Goal: Information Seeking & Learning: Understand process/instructions

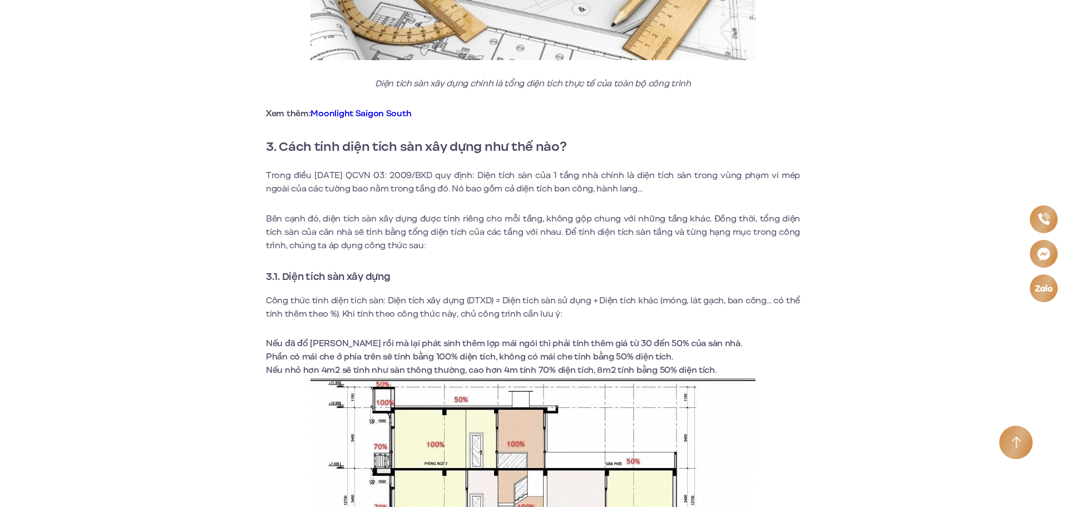
scroll to position [1335, 0]
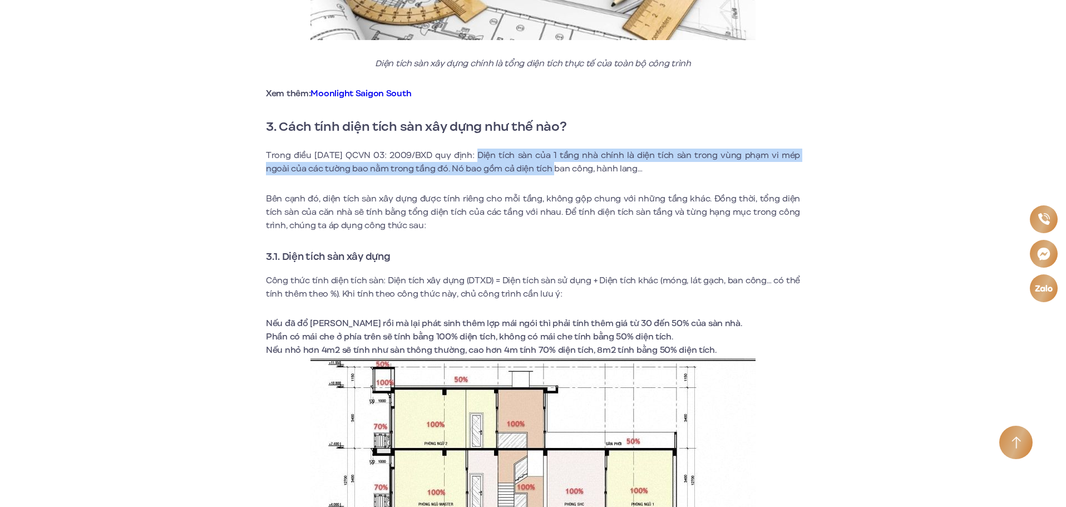
drag, startPoint x: 463, startPoint y: 154, endPoint x: 500, endPoint y: 169, distance: 39.5
click at [527, 169] on p "Trong điều [DATE] QCVN 03: 2009/BXD quy định: Diện tích sàn của 1 tầng nhà chín…" at bounding box center [533, 162] width 534 height 27
click at [476, 170] on p "Trong điều [DATE] QCVN 03: 2009/BXD quy định: Diện tích sàn của 1 tầng nhà chín…" at bounding box center [533, 162] width 534 height 27
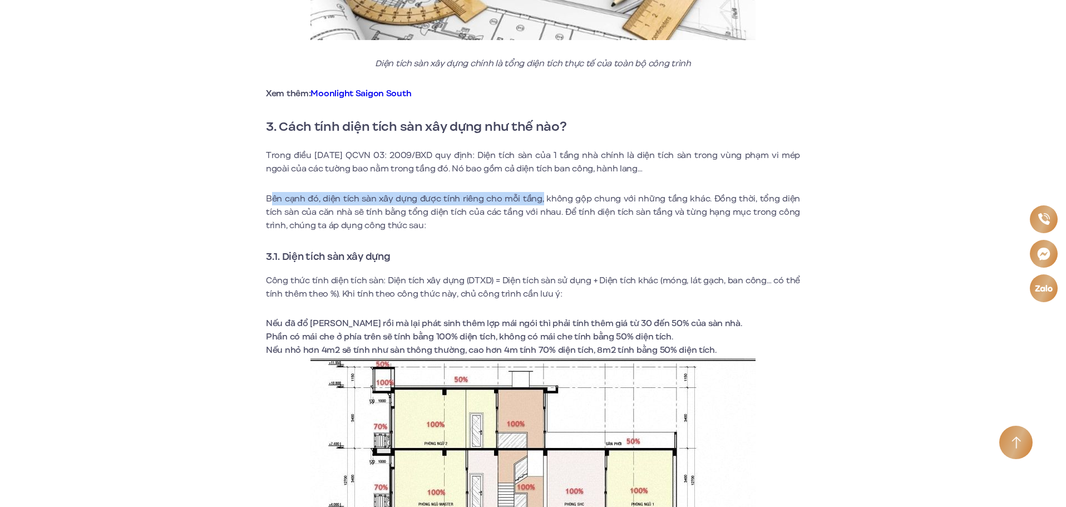
drag, startPoint x: 271, startPoint y: 196, endPoint x: 546, endPoint y: 189, distance: 275.5
click at [539, 197] on p "Bên cạnh đó, diện tích sàn xây dựng được tính riêng cho mỗi tầng, không gộp chu…" at bounding box center [533, 212] width 534 height 40
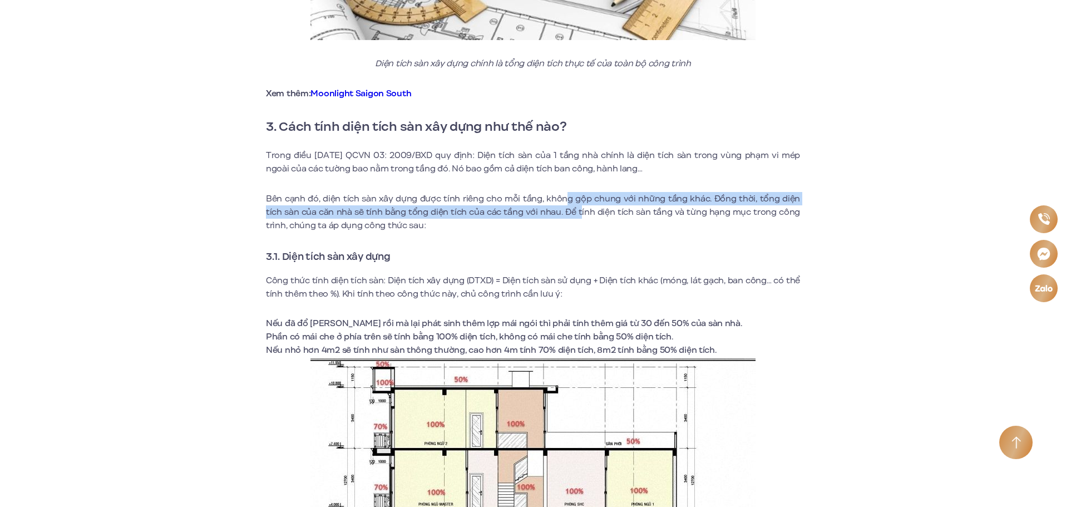
drag, startPoint x: 556, startPoint y: 197, endPoint x: 510, endPoint y: 229, distance: 56.0
click at [559, 215] on p "Bên cạnh đó, diện tích sàn xây dựng được tính riêng cho mỗi tầng, không gộp chu…" at bounding box center [533, 212] width 534 height 40
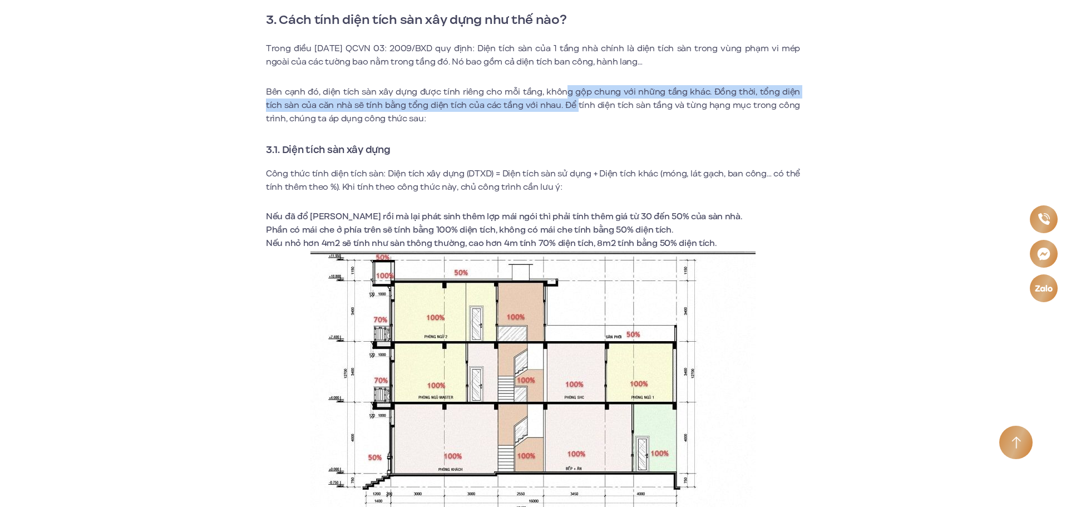
scroll to position [1446, 0]
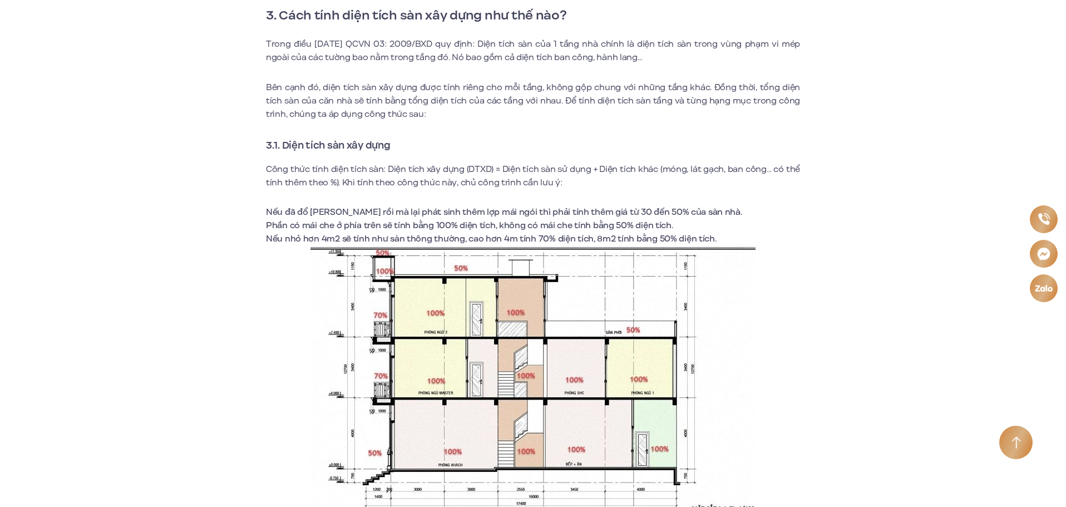
click at [373, 181] on p "Công thức tính diện tích sàn: Diện tích xây dựng (DTXD) = Diện tích sàn sử dụng…" at bounding box center [533, 175] width 534 height 27
drag, startPoint x: 386, startPoint y: 171, endPoint x: 486, endPoint y: 171, distance: 99.6
click at [486, 171] on p "Công thức tính diện tích sàn: Diện tích xây dựng (DTXD) = Diện tích sàn sử dụng…" at bounding box center [533, 175] width 534 height 27
drag, startPoint x: 503, startPoint y: 167, endPoint x: 610, endPoint y: 172, distance: 106.9
click at [610, 172] on p "Công thức tính diện tích sàn: Diện tích xây dựng (DTXD) = Diện tích sàn sử dụng…" at bounding box center [533, 175] width 534 height 27
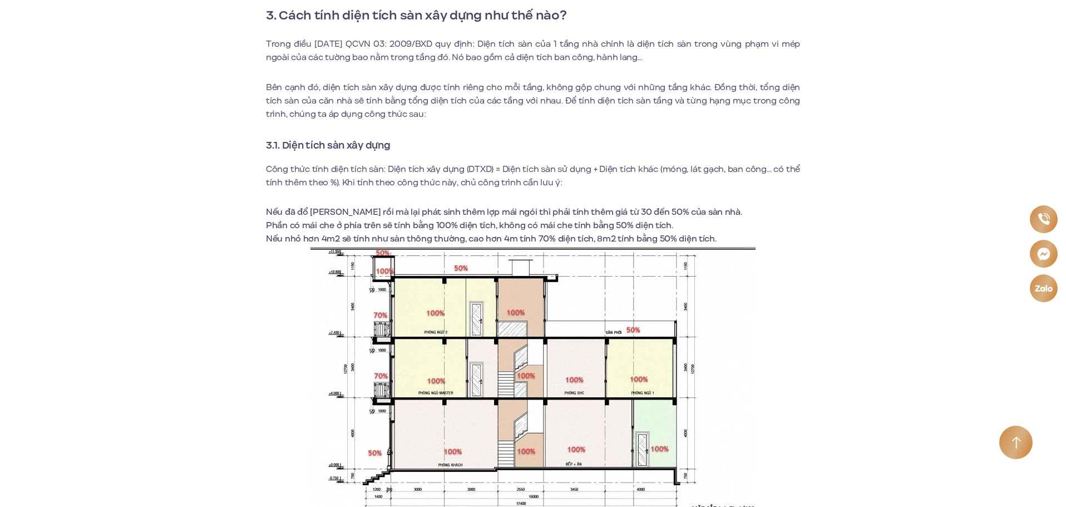
drag, startPoint x: 663, startPoint y: 173, endPoint x: 675, endPoint y: 171, distance: 12.4
click at [665, 173] on p "Công thức tính diện tích sàn: Diện tích xây dựng (DTXD) = Diện tích sàn sử dụng…" at bounding box center [533, 175] width 534 height 27
drag, startPoint x: 373, startPoint y: 185, endPoint x: 457, endPoint y: 184, distance: 84.0
click at [457, 184] on p "Công thức tính diện tích sàn: Diện tích xây dựng (DTXD) = Diện tích sàn sử dụng…" at bounding box center [533, 175] width 534 height 27
click at [457, 211] on li "Nếu đã đổ [PERSON_NAME] rồi mà lại phát sinh thêm lợp mái ngói thì phải tính th…" at bounding box center [533, 211] width 534 height 13
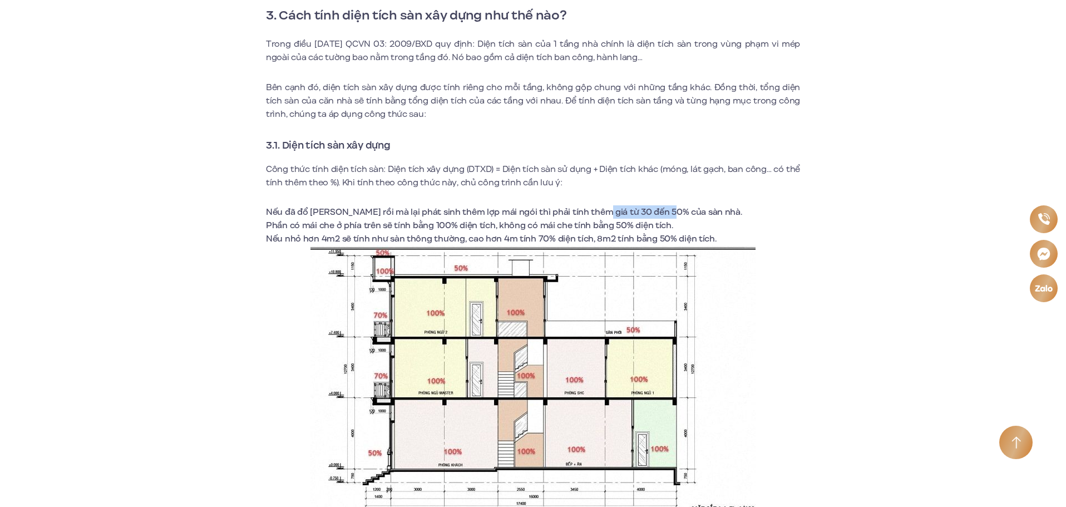
drag, startPoint x: 592, startPoint y: 211, endPoint x: 662, endPoint y: 211, distance: 69.5
click at [663, 211] on li "Nếu đã đổ [PERSON_NAME] rồi mà lại phát sinh thêm lợp mái ngói thì phải tính th…" at bounding box center [533, 211] width 534 height 13
click at [445, 224] on li "Phần có mái che ở phía trên sẽ tính bằng 100% diện tích, không có mái che tính …" at bounding box center [533, 225] width 534 height 13
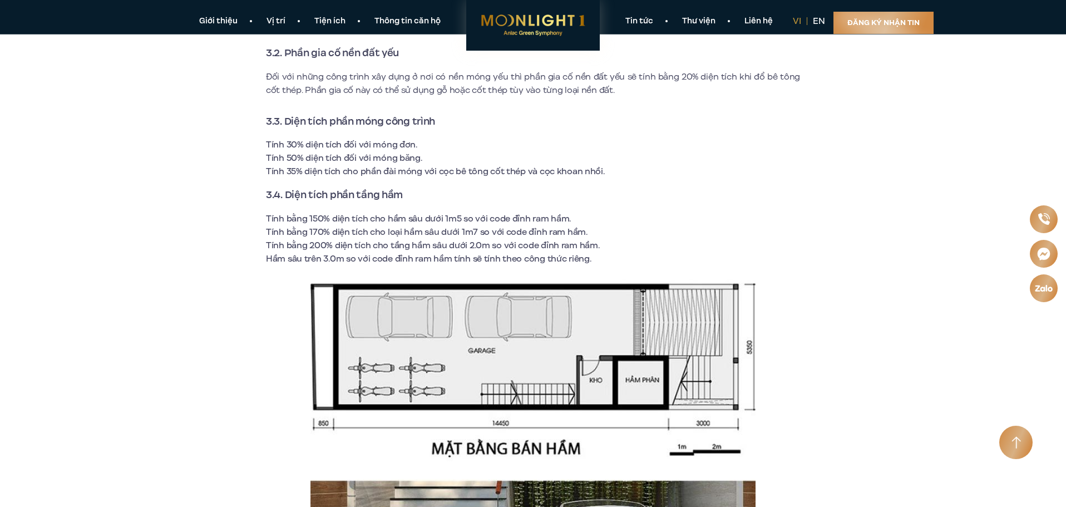
scroll to position [1947, 0]
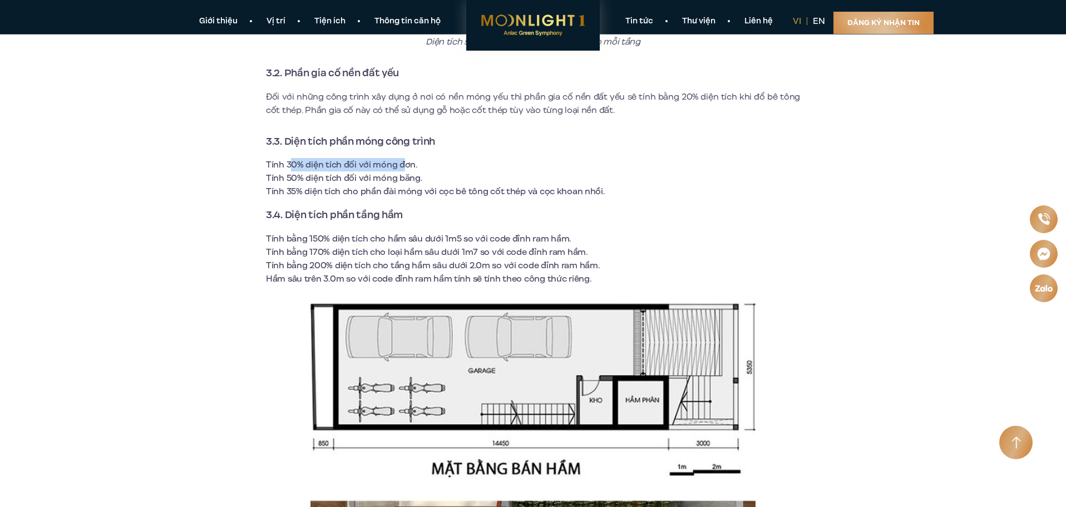
drag, startPoint x: 291, startPoint y: 167, endPoint x: 405, endPoint y: 154, distance: 114.9
click at [405, 154] on div "Diện tích sàn là gì ? Diện tích sàn trong xây dựng được tính như thế nào? Đây l…" at bounding box center [533, 329] width 534 height 3808
click at [302, 179] on li "Tính 50% diện tích đối với móng băng." at bounding box center [533, 177] width 534 height 13
drag, startPoint x: 295, startPoint y: 179, endPoint x: 468, endPoint y: 171, distance: 173.7
click at [475, 172] on li "Tính 50% diện tích đối với móng băng." at bounding box center [533, 177] width 534 height 13
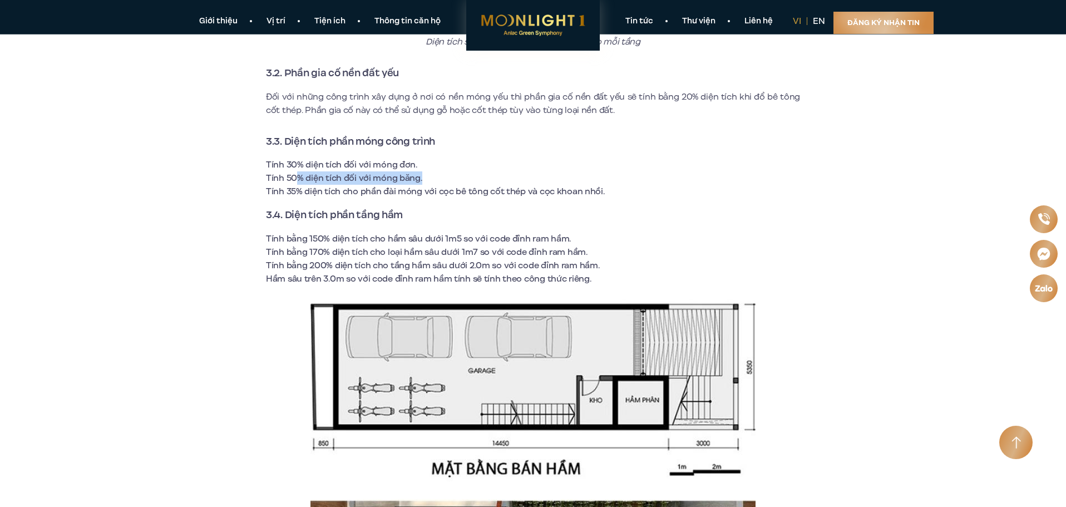
click at [424, 182] on li "Tính 50% diện tích đối với móng băng." at bounding box center [533, 177] width 534 height 13
drag, startPoint x: 300, startPoint y: 190, endPoint x: 555, endPoint y: 189, distance: 254.8
click at [555, 189] on li "Tính 35% diện tích cho phần đài móng với cọc bê tông cốt thép và cọc khoan nhồi." at bounding box center [533, 191] width 534 height 13
click at [286, 188] on li "Tính 35% diện tích cho phần đài móng với cọc bê tông cốt thép và cọc khoan nhồi." at bounding box center [533, 191] width 534 height 13
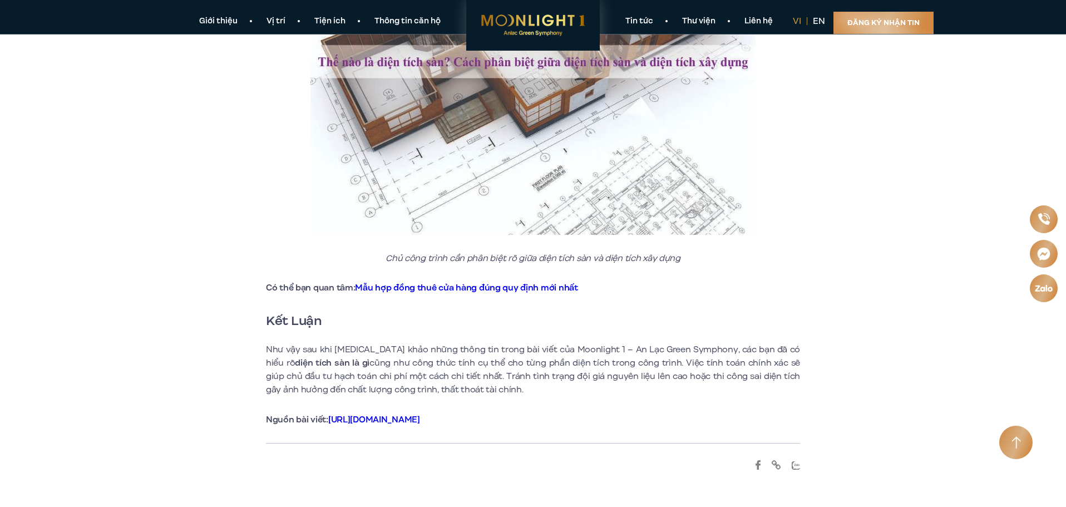
scroll to position [3672, 0]
